Goal: Check status: Check status

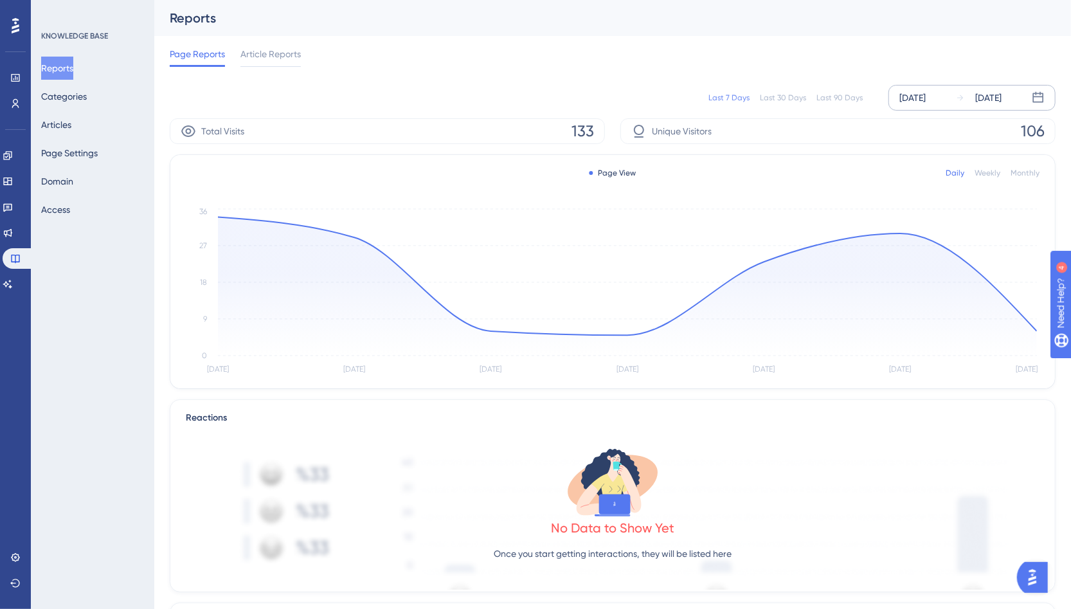
click at [992, 91] on div "[DATE]" at bounding box center [988, 97] width 26 height 15
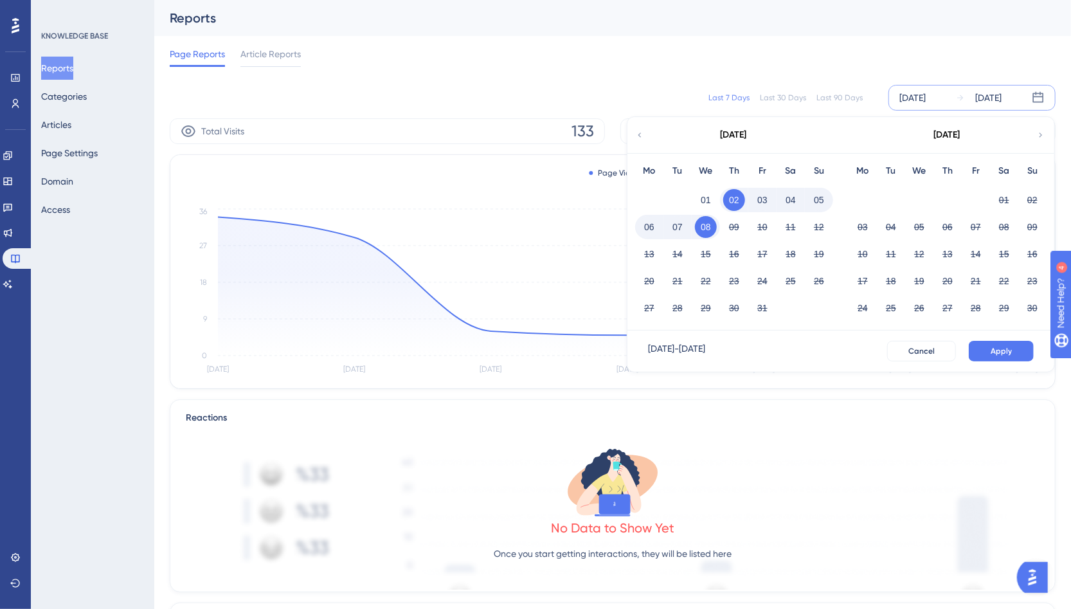
click at [765, 95] on div "Last 30 Days" at bounding box center [783, 98] width 46 height 10
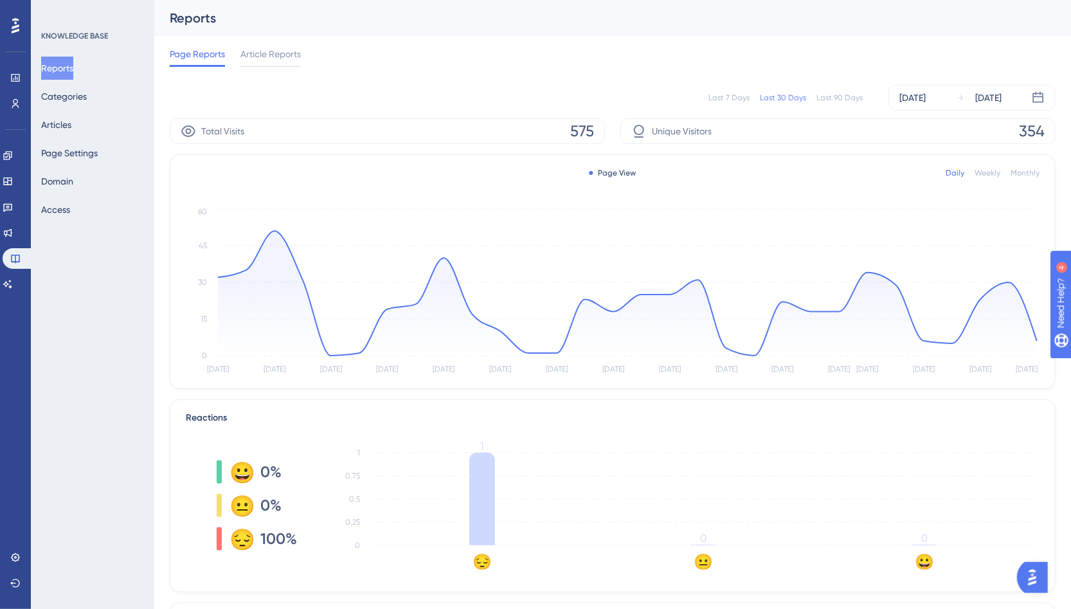
click at [842, 89] on div "Last 7 Days Last 30 Days Last 90 Days [DATE] [DATE]" at bounding box center [613, 98] width 886 height 26
click at [842, 95] on div "Last 90 Days" at bounding box center [839, 98] width 46 height 10
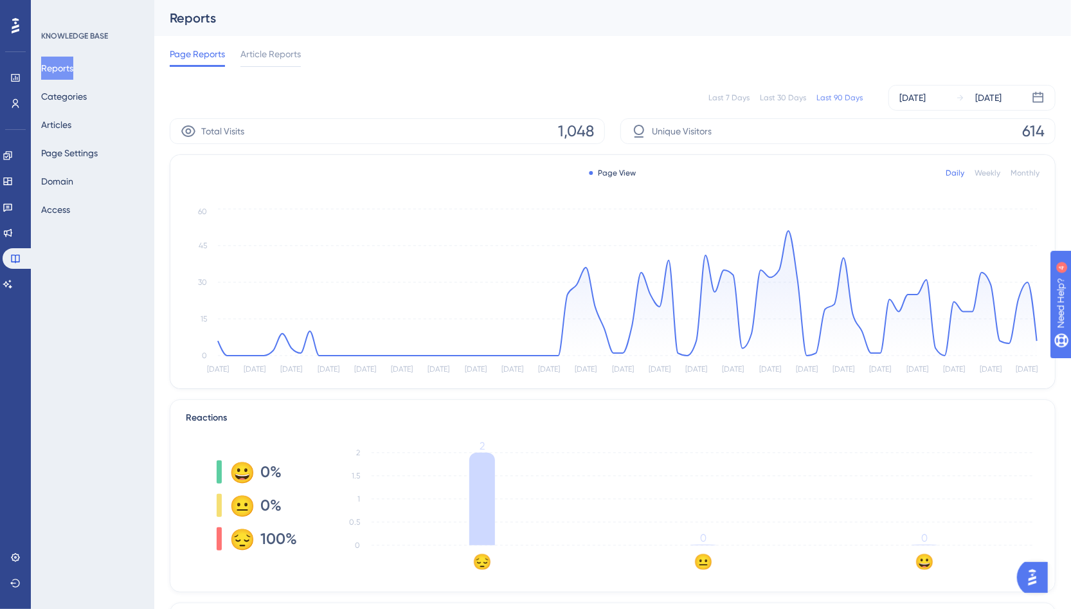
click at [758, 100] on div "Last 7 Days Last 30 Days Last 90 Days" at bounding box center [785, 98] width 154 height 10
click at [783, 98] on div "Last 30 Days" at bounding box center [783, 98] width 46 height 10
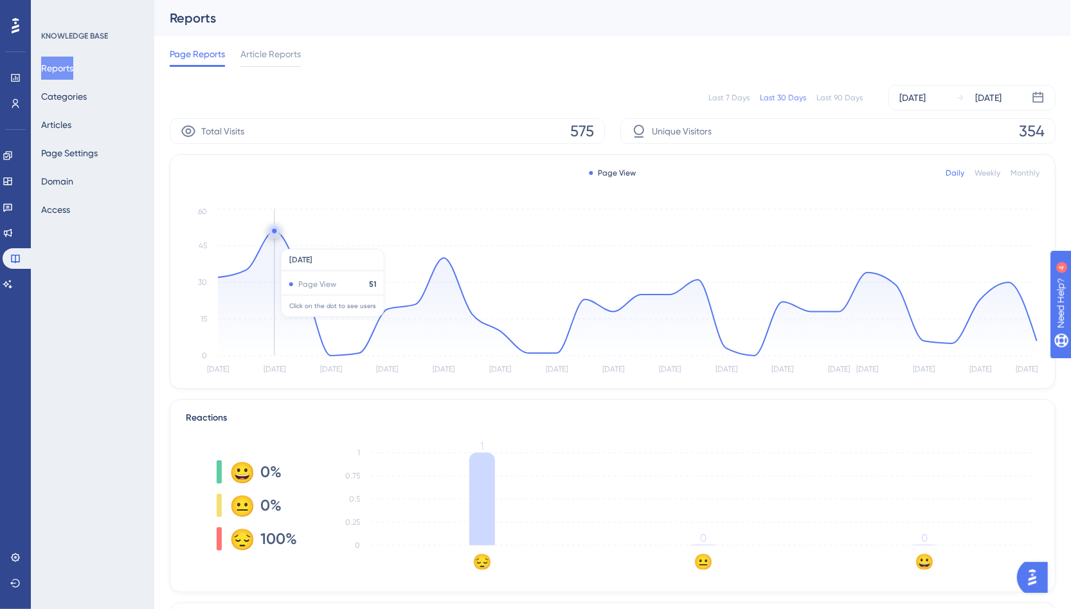
click at [271, 242] on icon at bounding box center [627, 293] width 819 height 125
click at [264, 53] on span "Article Reports" at bounding box center [270, 53] width 60 height 15
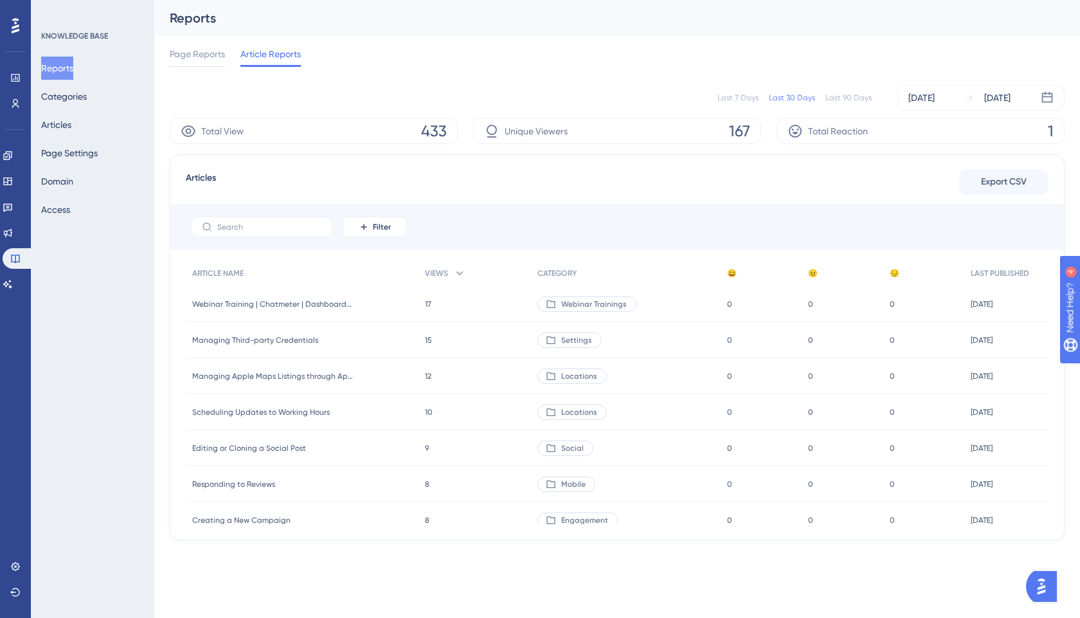
click at [323, 0] on html "Performance Users Engagement Widgets Feedback Product Updates Knowledge Base AI…" at bounding box center [540, 0] width 1080 height 0
